Goal: Task Accomplishment & Management: Manage account settings

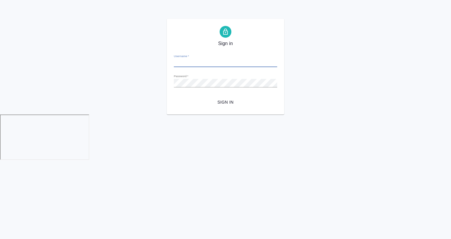
type input "a.gvozdikov@awatera.com"
click at [225, 104] on span "Sign in" at bounding box center [226, 101] width 94 height 7
type input "a.gvozdikov@awatera.com"
click at [228, 105] on span "Sign in" at bounding box center [226, 101] width 94 height 7
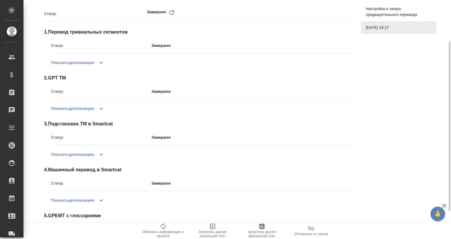
scroll to position [97, 0]
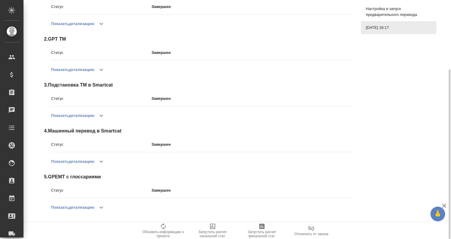
click at [107, 204] on button "button" at bounding box center [101, 207] width 14 height 14
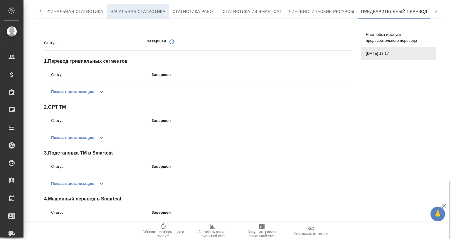
scroll to position [0, 0]
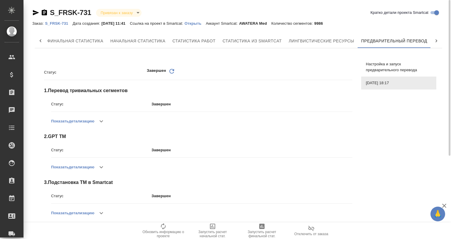
click at [36, 13] on icon "button" at bounding box center [35, 12] width 7 height 7
click at [105, 169] on icon "button" at bounding box center [101, 166] width 7 height 7
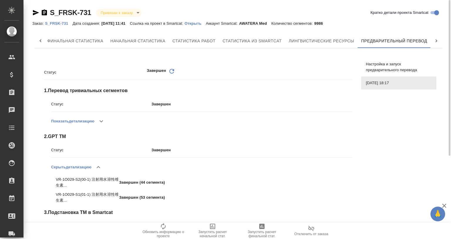
click at [102, 168] on icon "button" at bounding box center [98, 166] width 7 height 7
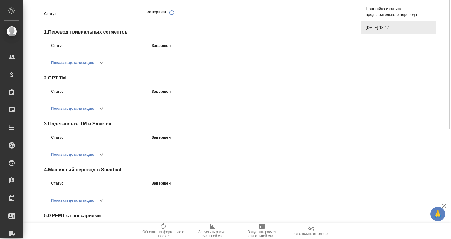
scroll to position [127, 0]
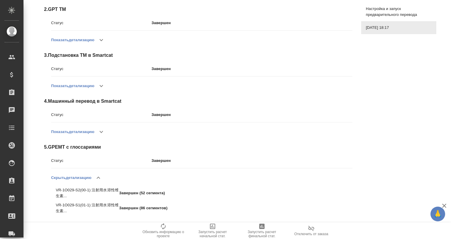
click at [100, 179] on icon "button" at bounding box center [98, 177] width 7 height 7
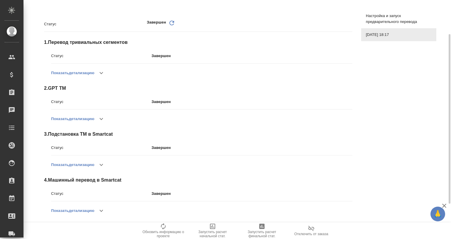
scroll to position [0, 0]
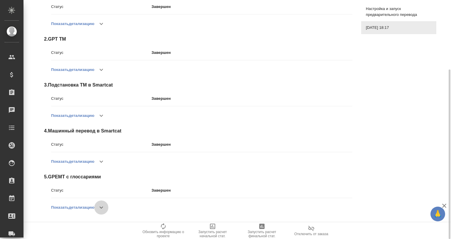
click at [104, 209] on icon "button" at bounding box center [101, 207] width 7 height 7
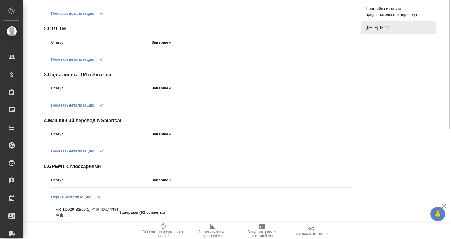
scroll to position [49, 0]
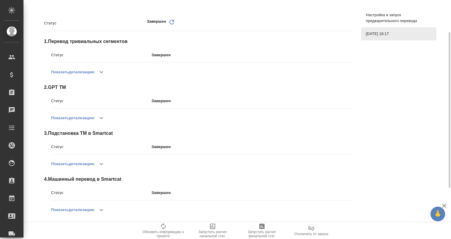
click at [101, 118] on icon "button" at bounding box center [101, 117] width 7 height 7
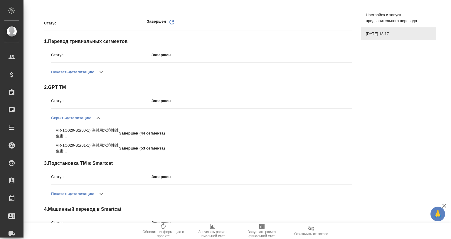
click at [100, 112] on button "button" at bounding box center [98, 118] width 14 height 14
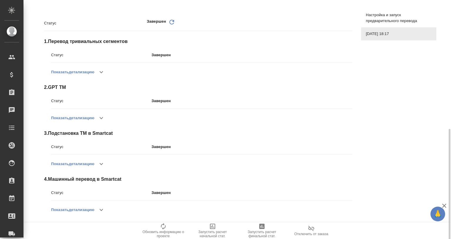
scroll to position [127, 0]
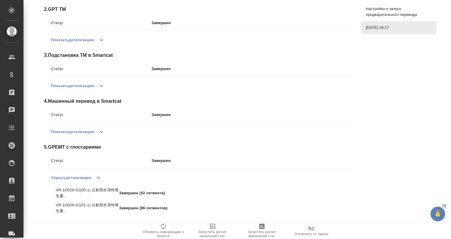
click at [99, 179] on icon "button" at bounding box center [98, 177] width 7 height 7
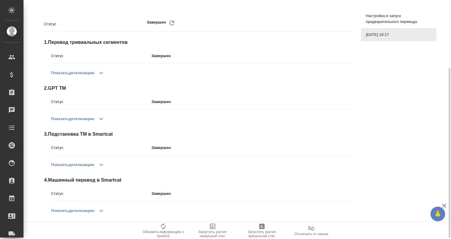
scroll to position [0, 0]
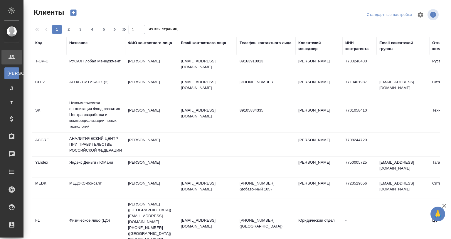
select select "RU"
